Goal: Obtain resource: Obtain resource

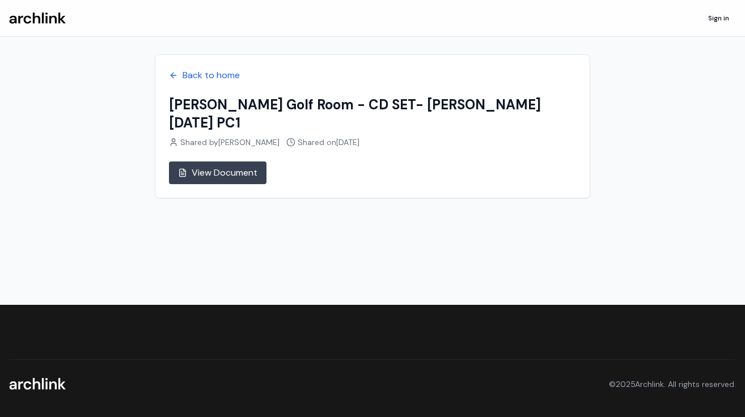
click at [209, 162] on link "View Document" at bounding box center [218, 173] width 98 height 23
click at [226, 162] on link "View Document" at bounding box center [218, 173] width 98 height 23
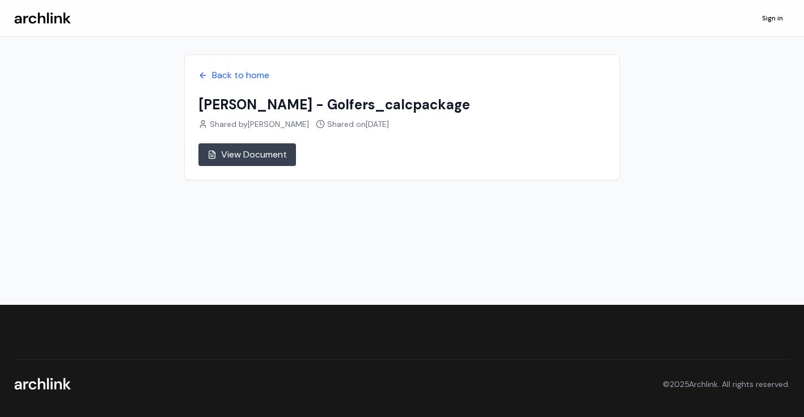
click at [242, 153] on link "View Document" at bounding box center [248, 154] width 98 height 23
click at [204, 73] on icon at bounding box center [203, 75] width 9 height 9
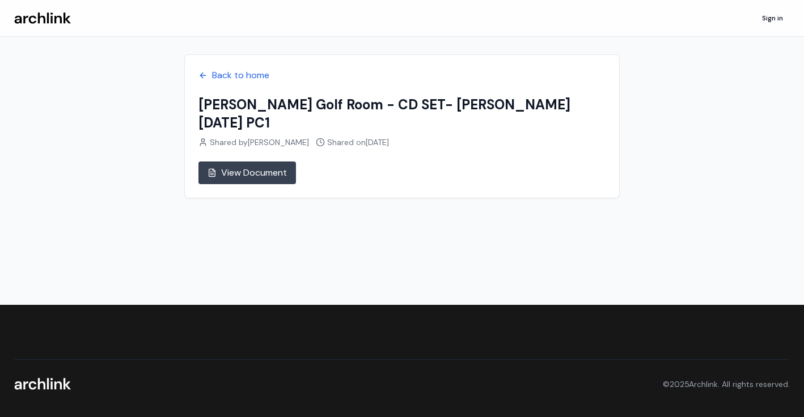
click at [270, 162] on link "View Document" at bounding box center [248, 173] width 98 height 23
